Goal: Information Seeking & Learning: Learn about a topic

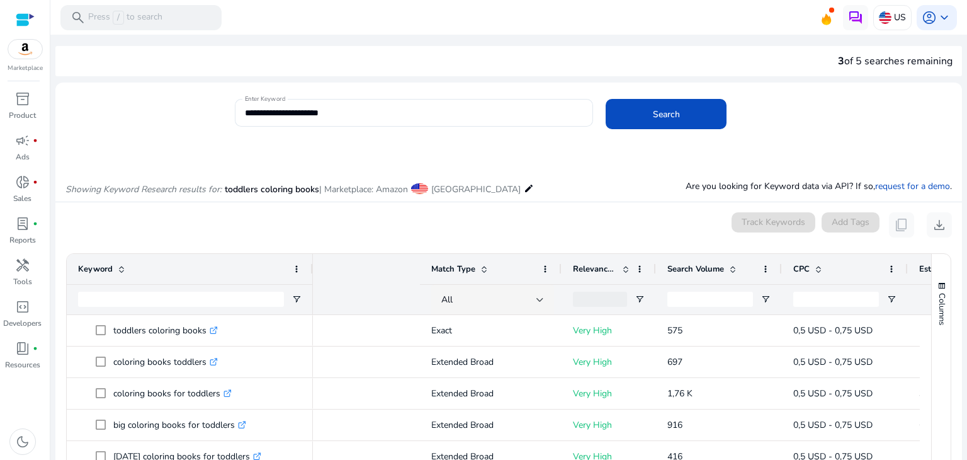
scroll to position [0, 233]
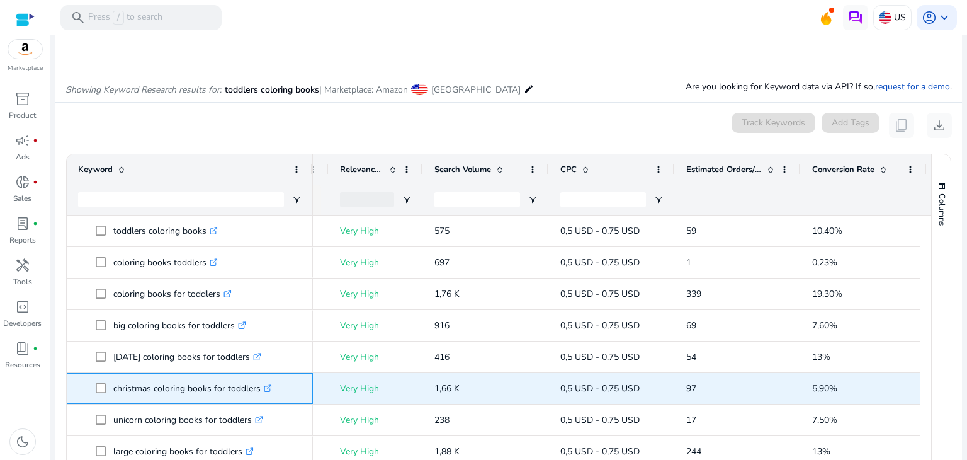
click at [227, 387] on p "christmas coloring books for toddlers .st0{fill:#2c8af8}" at bounding box center [192, 388] width 159 height 26
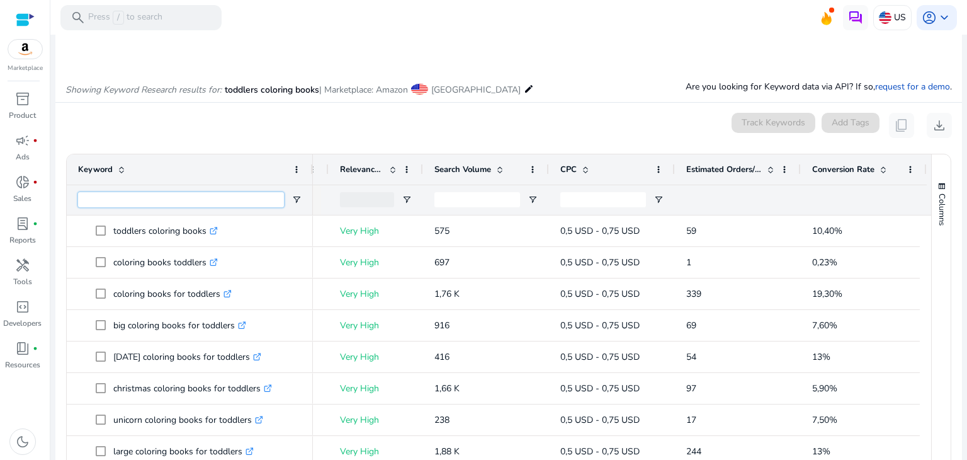
click at [169, 202] on input "Keyword Filter Input" at bounding box center [181, 199] width 206 height 15
paste input "********"
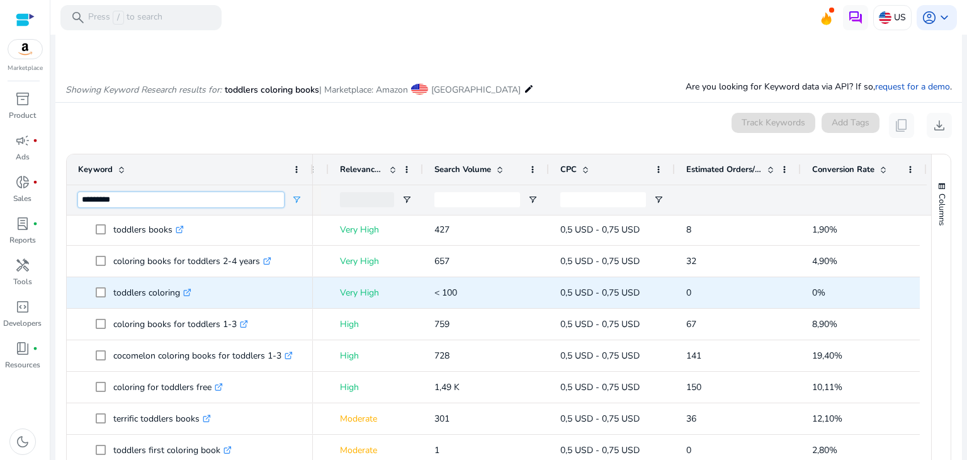
scroll to position [378, 0]
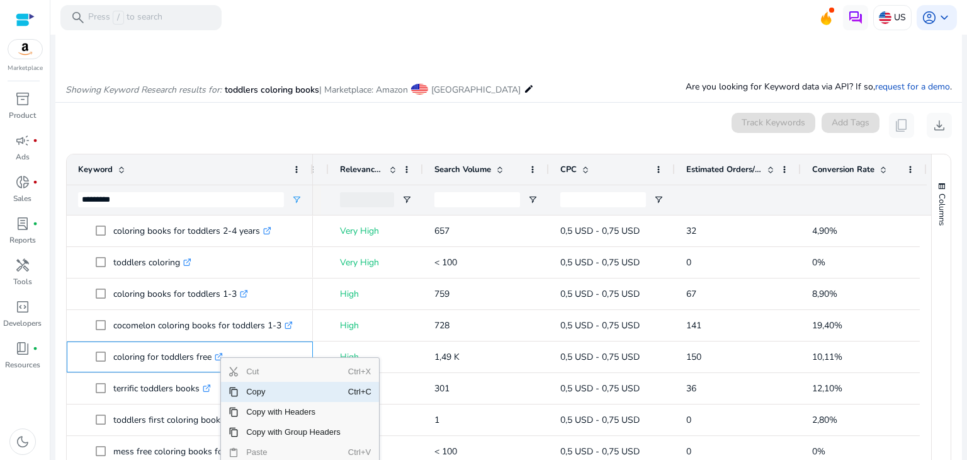
click at [254, 391] on span "Copy" at bounding box center [294, 392] width 110 height 20
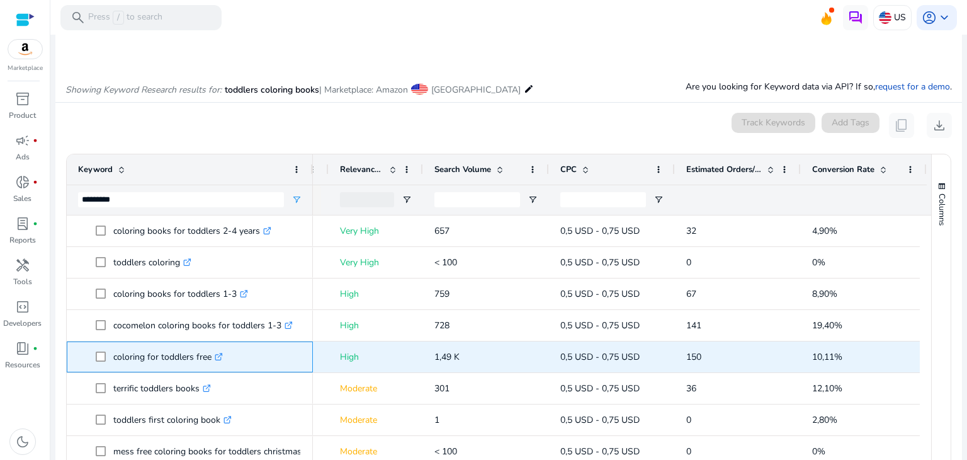
click at [220, 360] on icon ".st0{fill:#2c8af8}" at bounding box center [219, 357] width 8 height 8
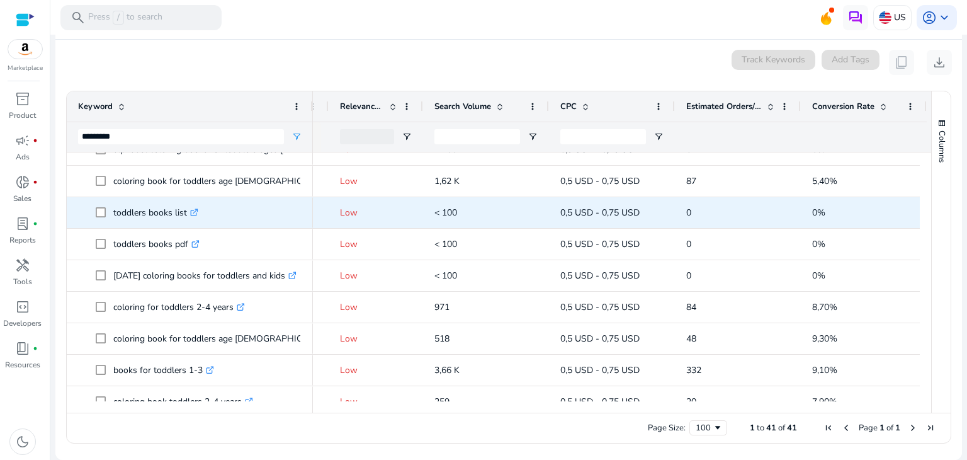
scroll to position [945, 0]
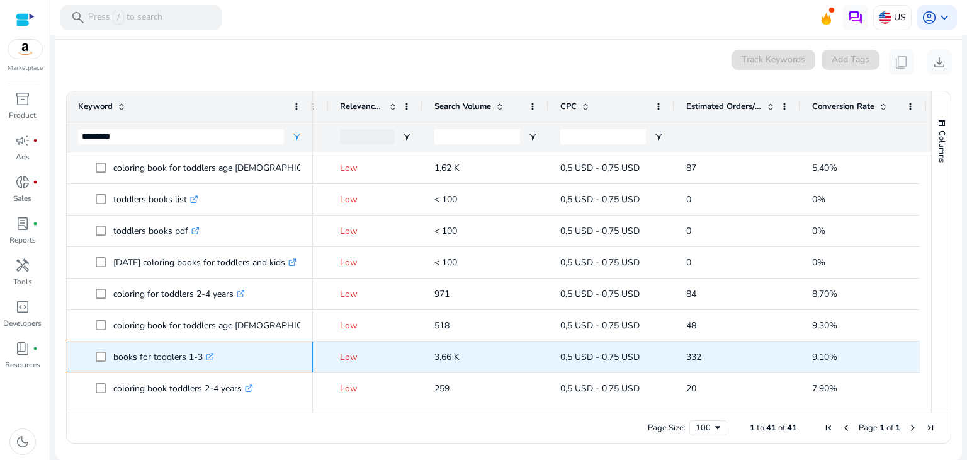
click at [209, 356] on icon ".st0{fill:#2c8af8}" at bounding box center [210, 357] width 8 height 8
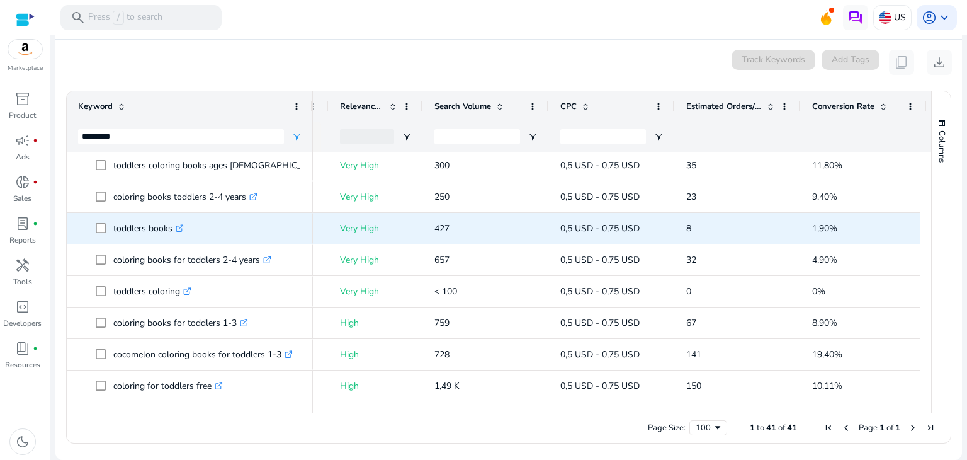
scroll to position [0, 0]
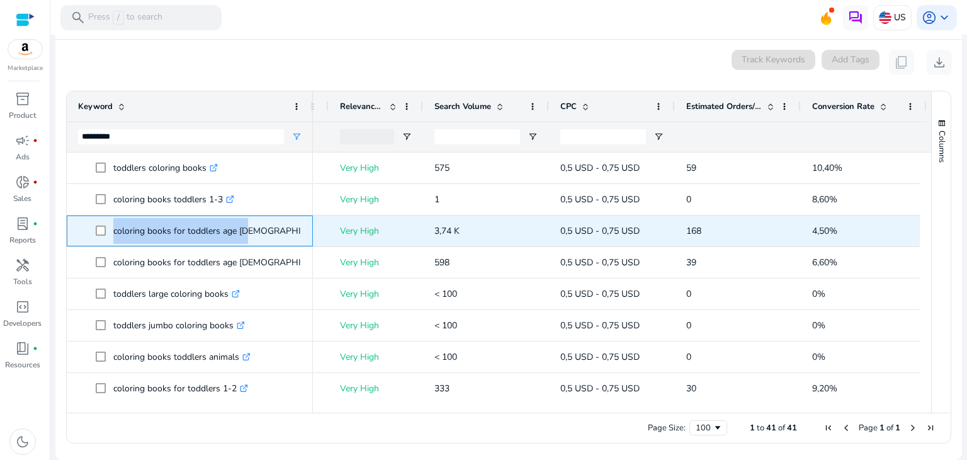
drag, startPoint x: 110, startPoint y: 230, endPoint x: 242, endPoint y: 234, distance: 132.3
click at [242, 234] on span "coloring books for toddlers age [DEMOGRAPHIC_DATA] .st0{fill:#2c8af8}" at bounding box center [199, 231] width 206 height 26
copy span "coloring books for toddlers age [DEMOGRAPHIC_DATA]"
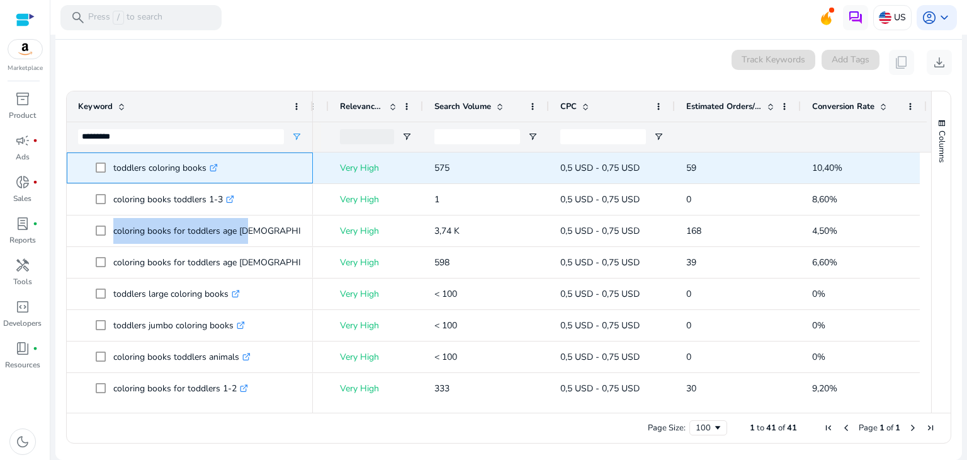
drag, startPoint x: 110, startPoint y: 168, endPoint x: 204, endPoint y: 171, distance: 93.9
click at [204, 171] on span "toddlers coloring books .st0{fill:#2c8af8}" at bounding box center [199, 168] width 206 height 26
copy span "toddlers coloring books"
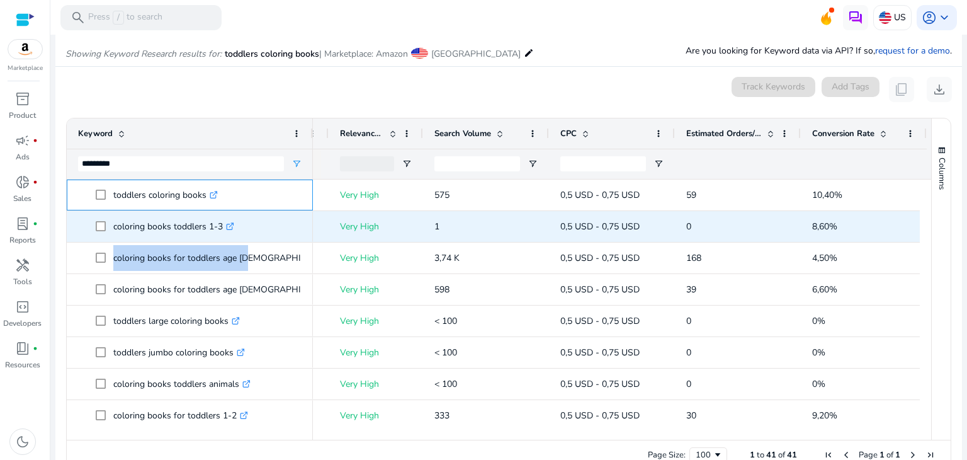
scroll to position [163, 0]
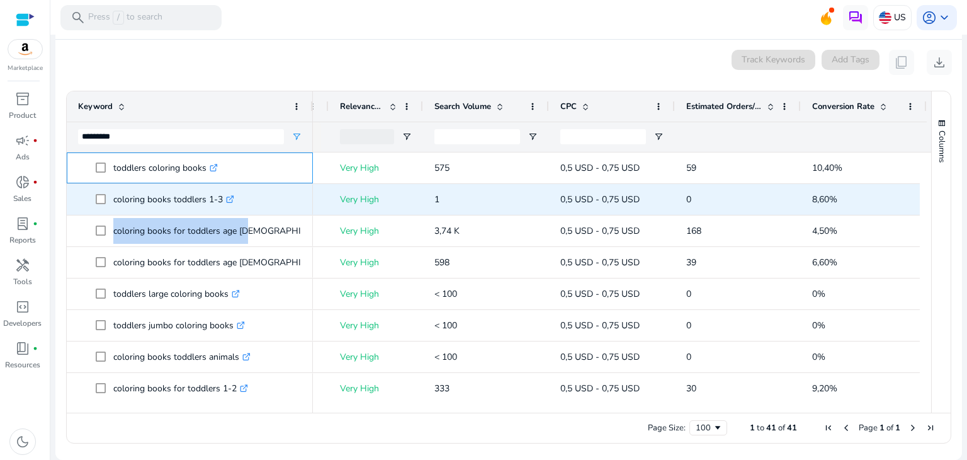
copy span "toddlers coloring books"
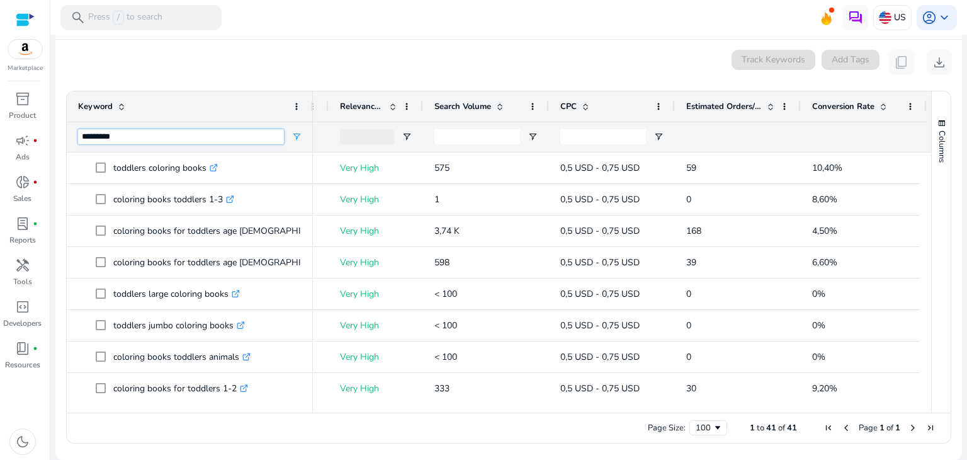
click at [163, 132] on input "********" at bounding box center [181, 136] width 206 height 15
paste input "Keyword Filter Input"
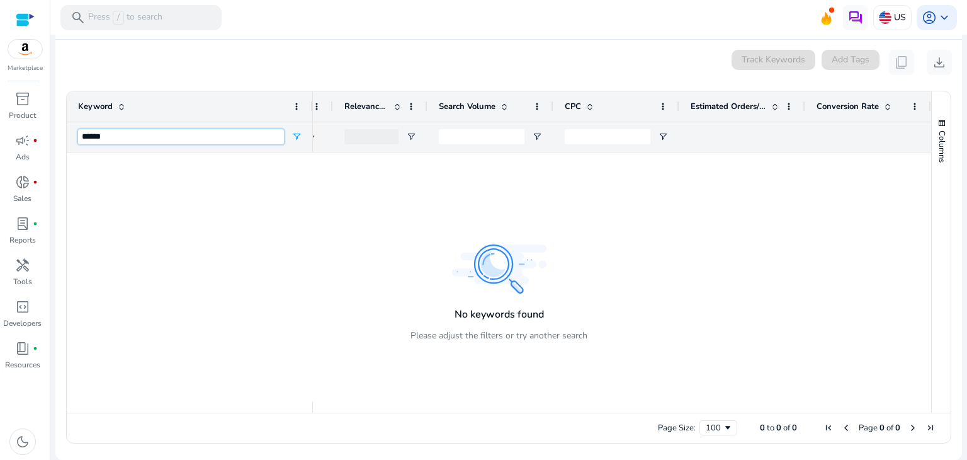
type input "********"
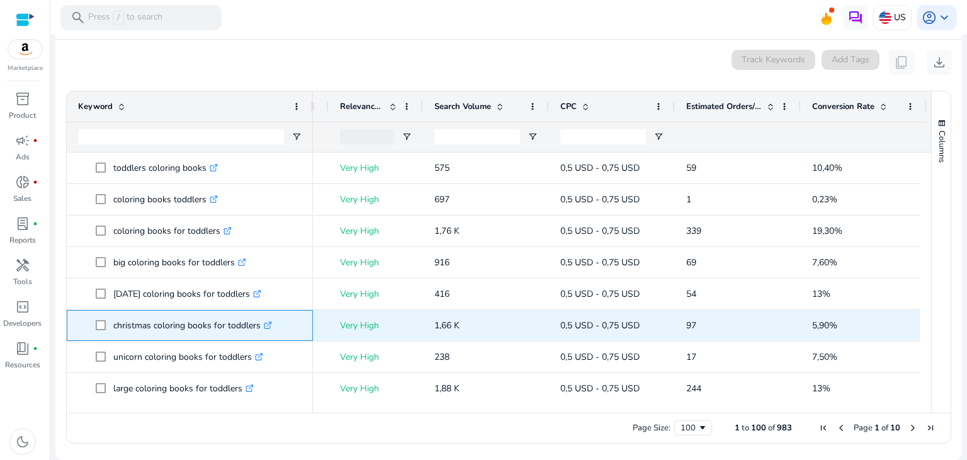
drag, startPoint x: 113, startPoint y: 326, endPoint x: 257, endPoint y: 328, distance: 143.6
click at [257, 328] on p "christmas coloring books for toddlers .st0{fill:#2c8af8}" at bounding box center [192, 325] width 159 height 26
copy p "christmas coloring books for toddlers"
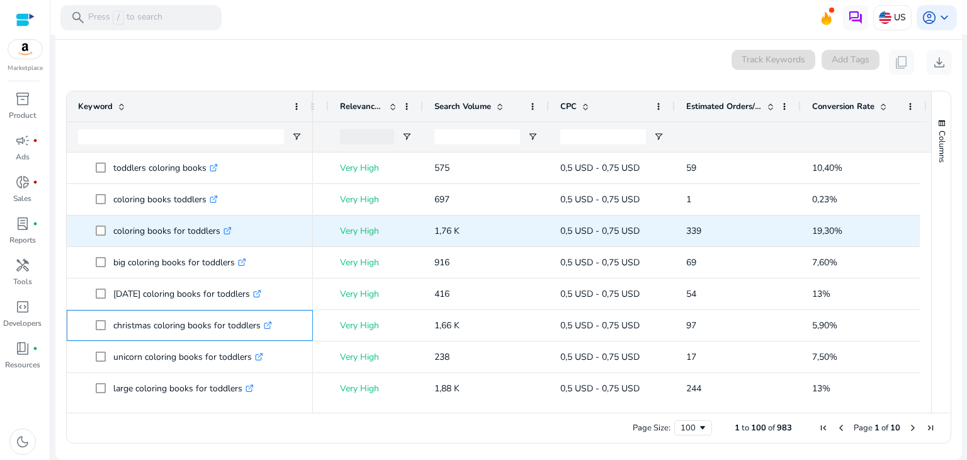
copy p "christmas coloring books for toddlers"
